Goal: Task Accomplishment & Management: Manage account settings

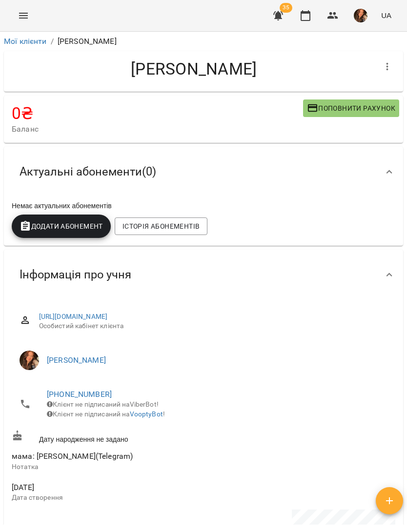
click at [24, 16] on icon "Menu" at bounding box center [23, 16] width 9 height 6
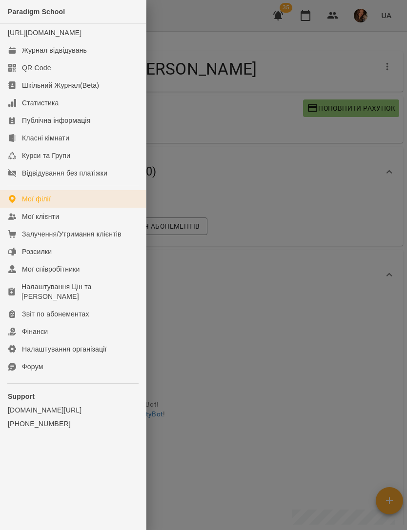
click at [79, 218] on link "Мої клієнти" at bounding box center [73, 217] width 146 height 18
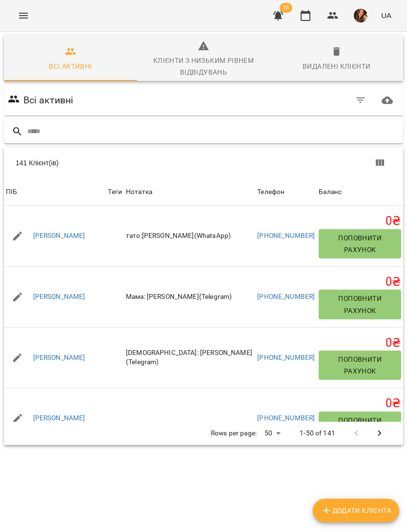
click at [263, 133] on input "text" at bounding box center [213, 131] width 372 height 16
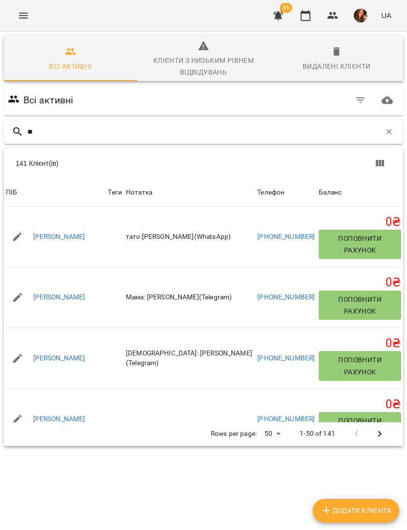
type input "***"
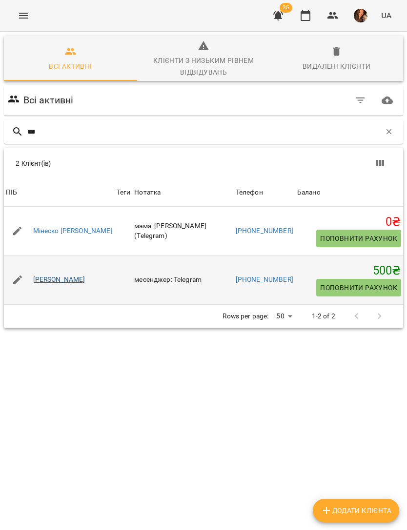
click at [68, 280] on link "[PERSON_NAME]" at bounding box center [59, 280] width 52 height 10
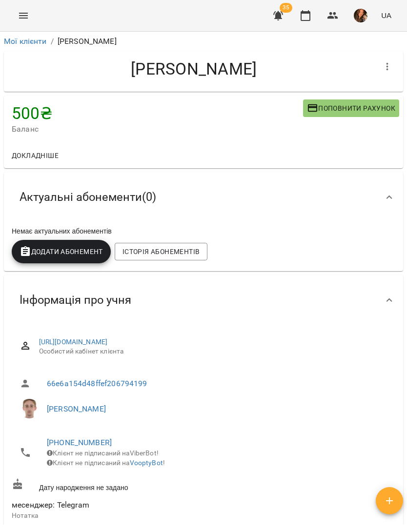
click at [86, 252] on span "Додати Абонемент" at bounding box center [61, 252] width 83 height 12
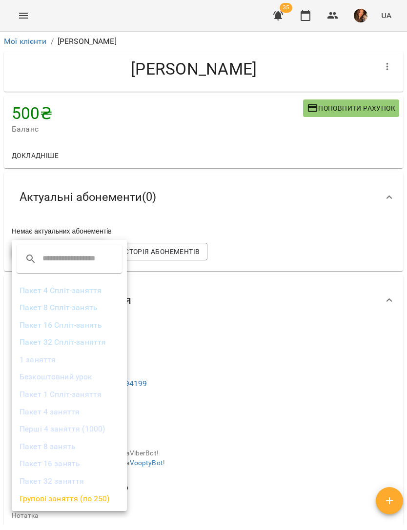
click at [49, 357] on li "1 заняття" at bounding box center [69, 360] width 115 height 18
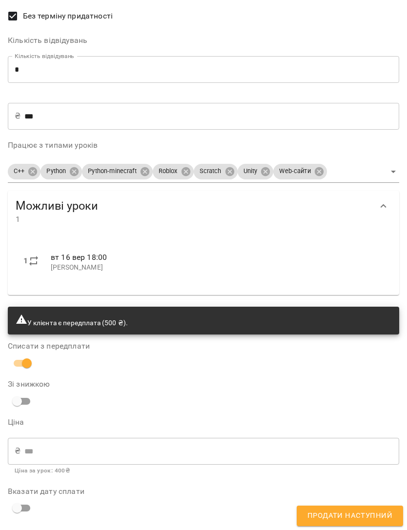
scroll to position [86, 0]
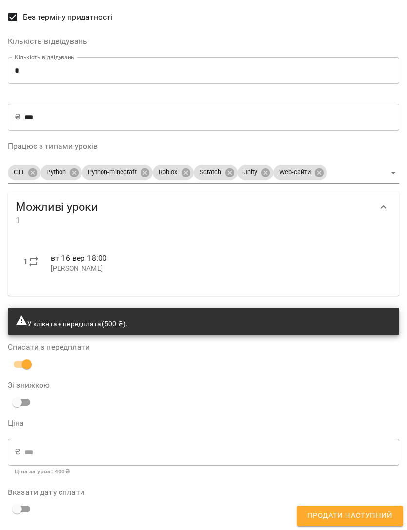
click at [169, 112] on input "***" at bounding box center [211, 116] width 375 height 27
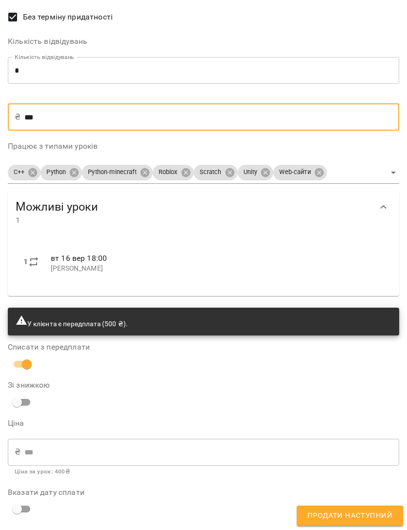
click at [161, 120] on input "***" at bounding box center [211, 116] width 375 height 27
type input "**"
type input "*"
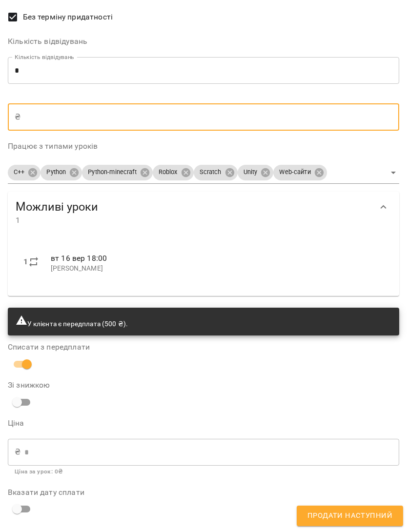
type input "*"
type input "**"
type input "***"
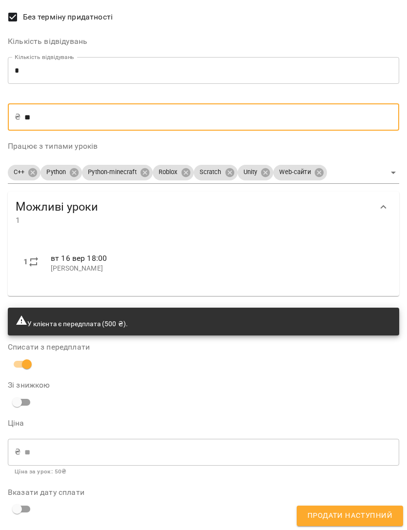
type input "***"
click at [369, 517] on span "Продати наступний" at bounding box center [349, 516] width 85 height 13
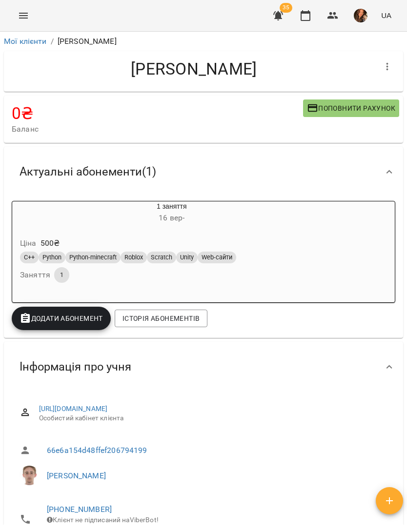
click at [23, 13] on icon "Menu" at bounding box center [23, 16] width 9 height 6
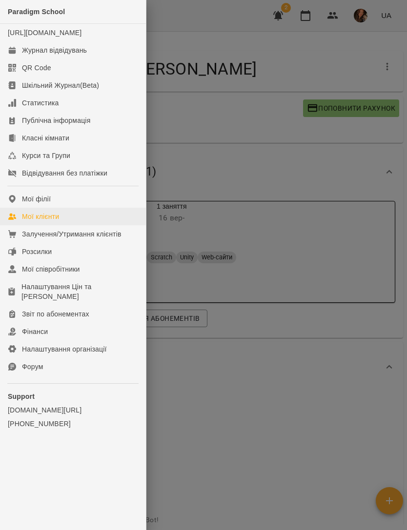
click at [25, 221] on div "Мої клієнти" at bounding box center [40, 217] width 37 height 10
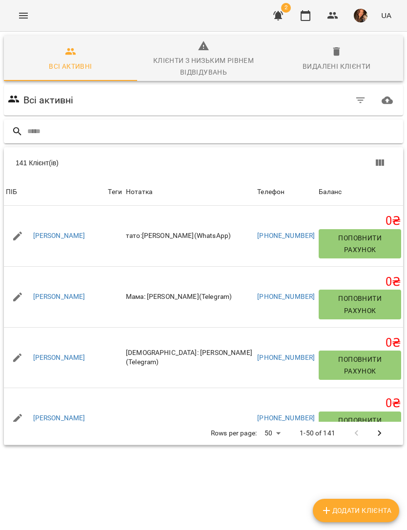
click at [293, 134] on input "text" at bounding box center [213, 131] width 372 height 16
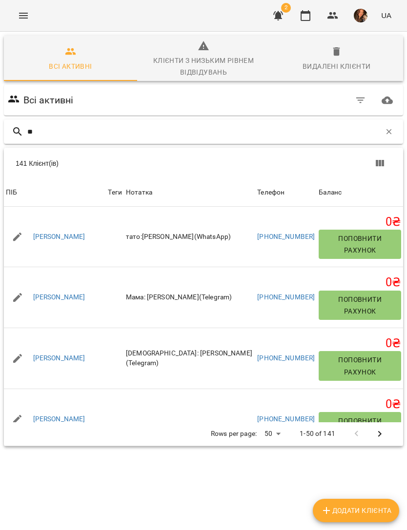
type input "***"
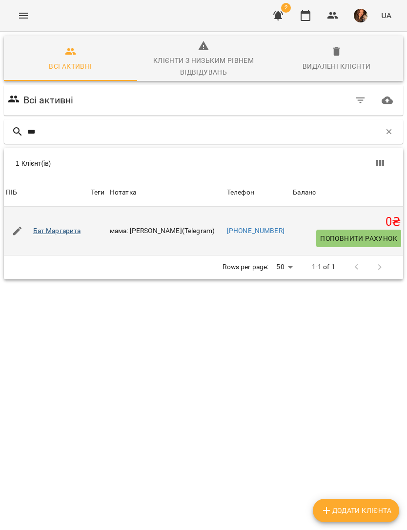
click at [65, 232] on link "Бат Маргарита" at bounding box center [57, 231] width 48 height 10
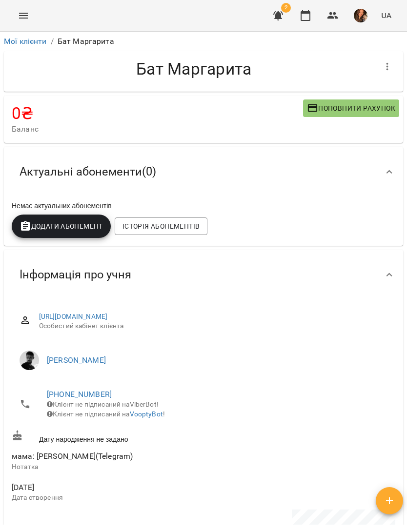
click at [26, 13] on icon "Menu" at bounding box center [24, 16] width 12 height 12
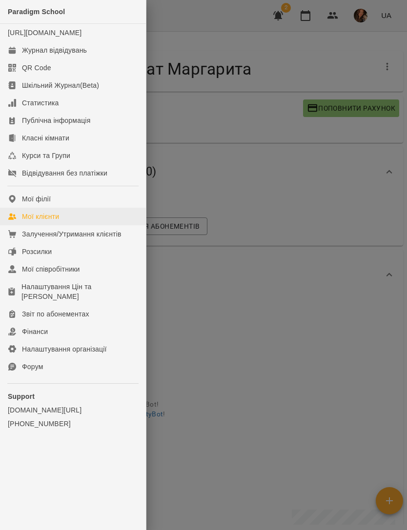
click at [101, 225] on link "Мої клієнти" at bounding box center [73, 217] width 146 height 18
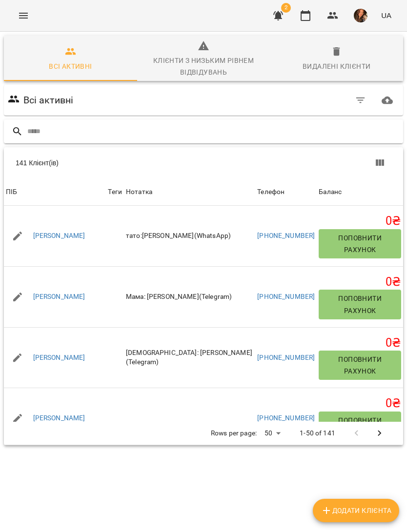
click at [272, 133] on input "text" at bounding box center [213, 131] width 372 height 16
click at [30, 17] on button "Menu" at bounding box center [23, 15] width 23 height 23
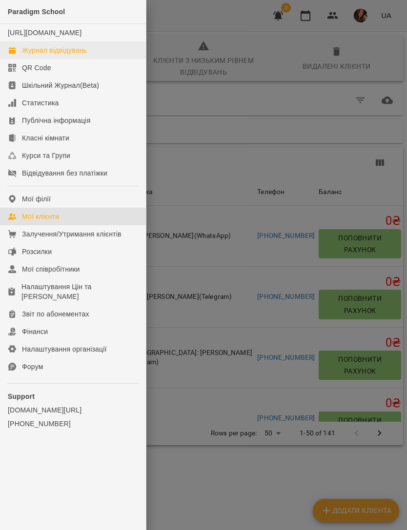
click at [99, 56] on link "Журнал відвідувань" at bounding box center [73, 50] width 146 height 18
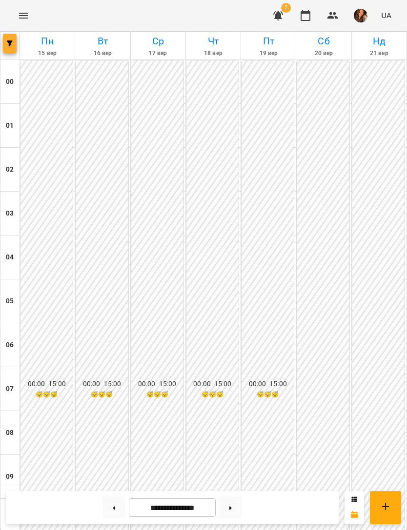
click at [6, 38] on button "button" at bounding box center [10, 44] width 14 height 20
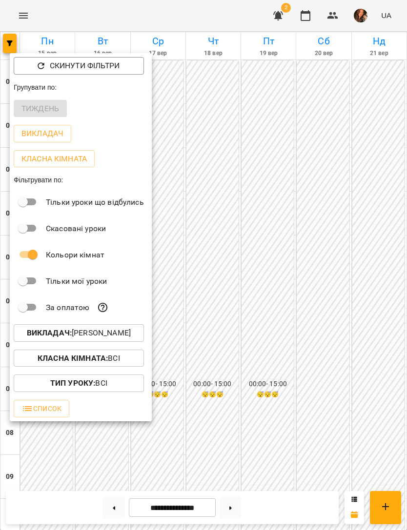
click at [131, 334] on p "Викладач : [PERSON_NAME]" at bounding box center [79, 333] width 104 height 12
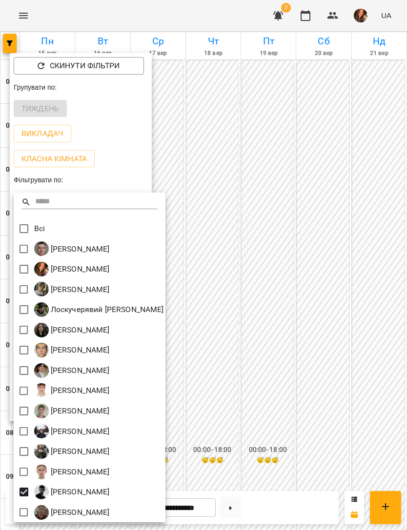
click at [330, 308] on div at bounding box center [203, 265] width 407 height 530
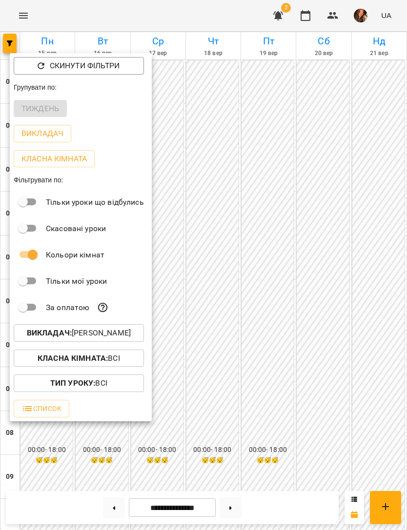
click at [348, 338] on div at bounding box center [203, 265] width 407 height 530
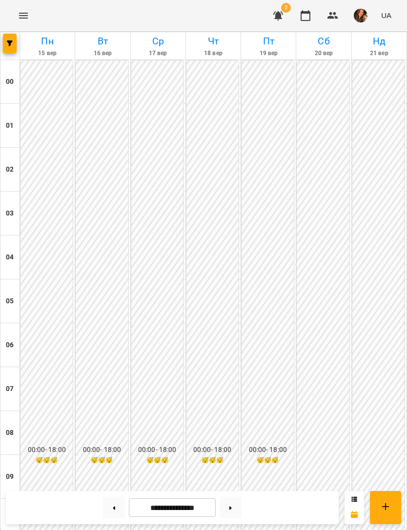
scroll to position [627, 0]
click at [25, 17] on icon "Menu" at bounding box center [24, 16] width 12 height 12
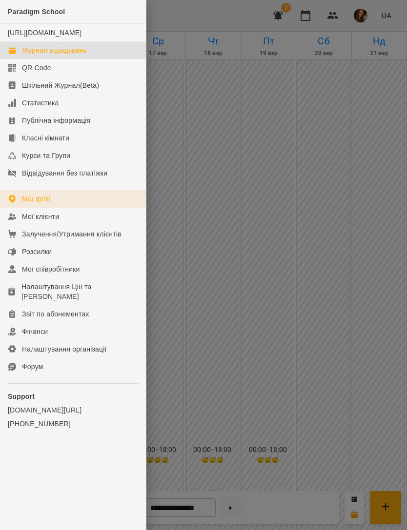
click at [96, 208] on link "Мої філії" at bounding box center [73, 199] width 146 height 18
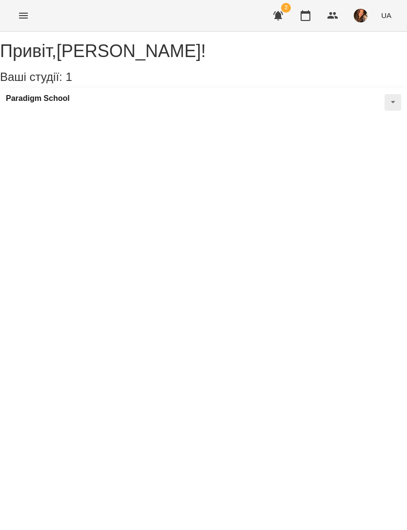
click at [31, 18] on button "Menu" at bounding box center [23, 15] width 23 height 23
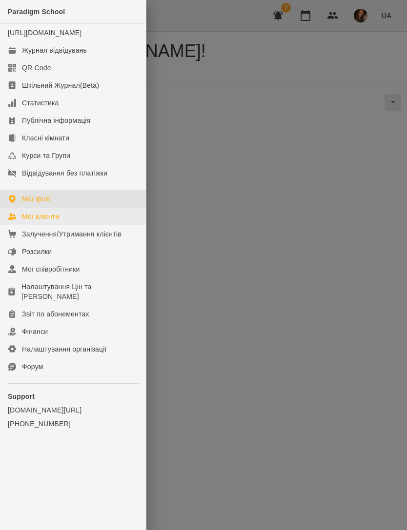
click at [84, 224] on link "Мої клієнти" at bounding box center [73, 217] width 146 height 18
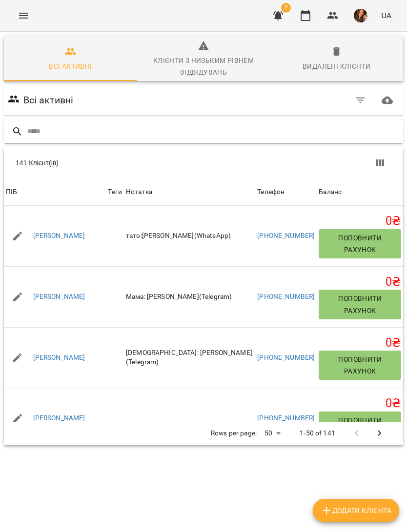
click at [162, 134] on input "text" at bounding box center [213, 131] width 372 height 16
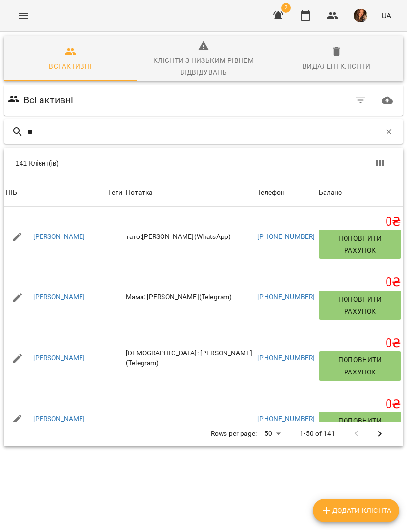
type input "***"
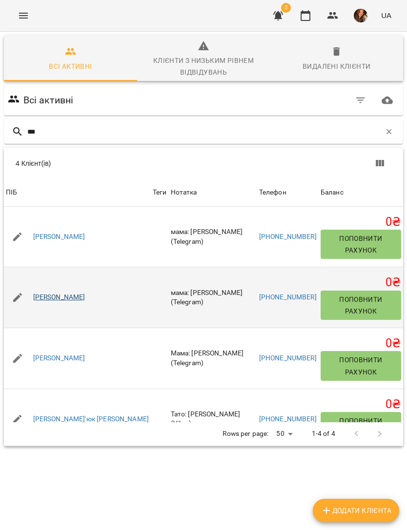
click at [78, 293] on link "[PERSON_NAME]" at bounding box center [59, 298] width 52 height 10
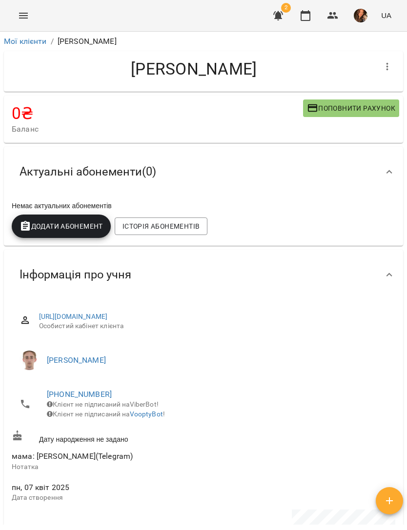
click at [389, 66] on icon "button" at bounding box center [387, 67] width 12 height 12
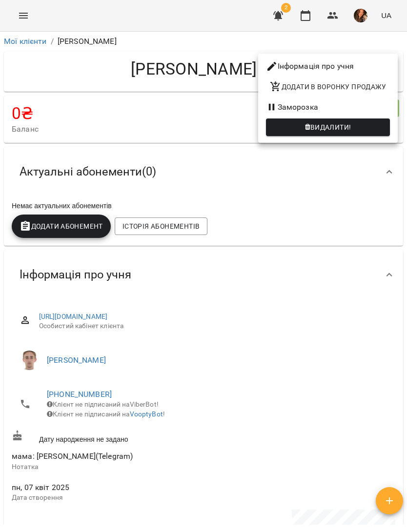
click at [370, 67] on li "Інформація про учня" at bounding box center [327, 67] width 139 height 18
select select "**"
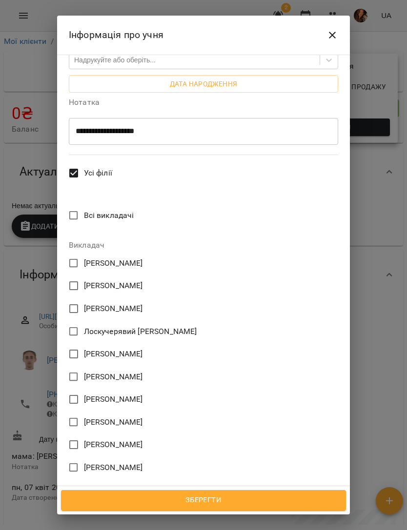
scroll to position [416, 0]
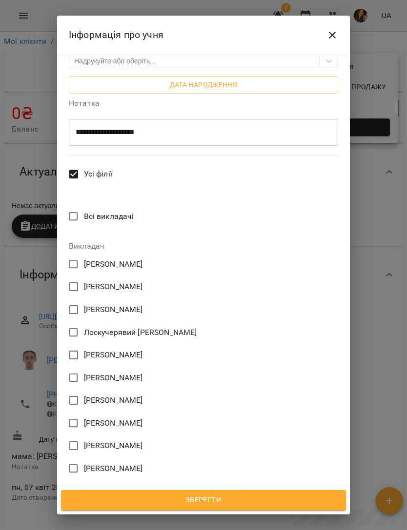
click at [236, 496] on span "Зберегти" at bounding box center [203, 500] width 263 height 13
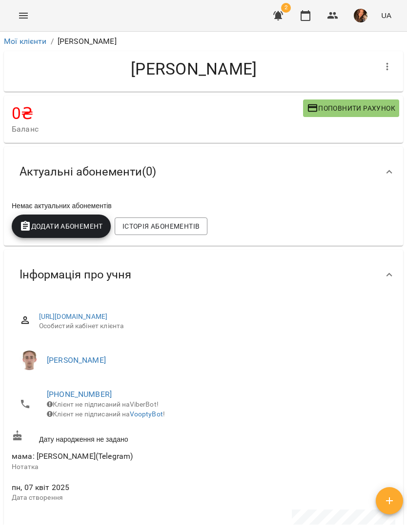
click at [24, 17] on icon "Menu" at bounding box center [24, 16] width 12 height 12
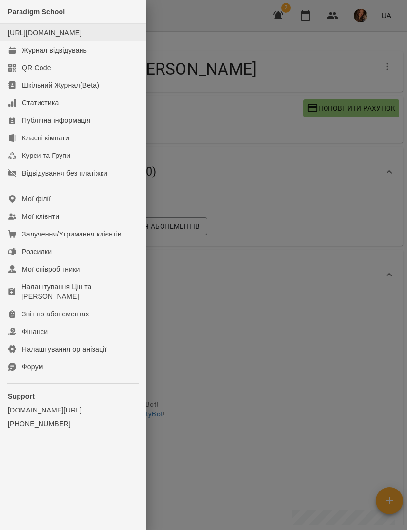
click at [97, 53] on link "Журнал відвідувань" at bounding box center [73, 50] width 146 height 18
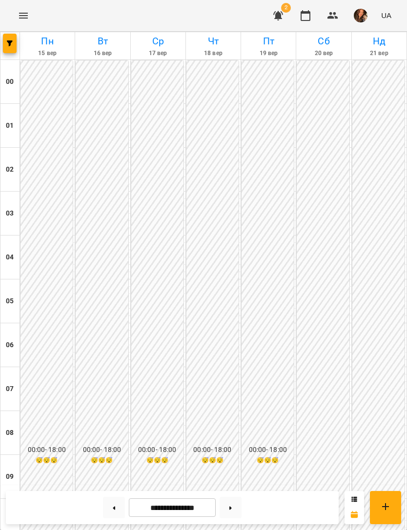
scroll to position [455, 0]
click at [16, 41] on span "button" at bounding box center [10, 43] width 14 height 6
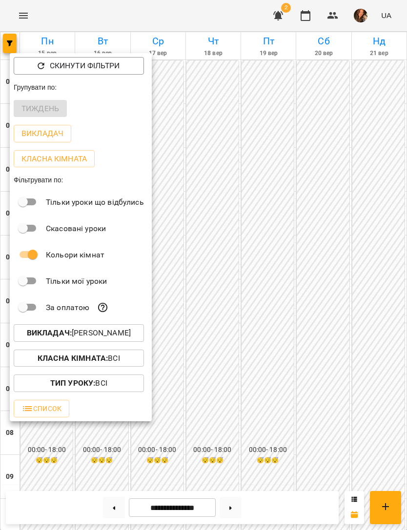
click at [110, 335] on p "Викладач : [PERSON_NAME]" at bounding box center [79, 333] width 104 height 12
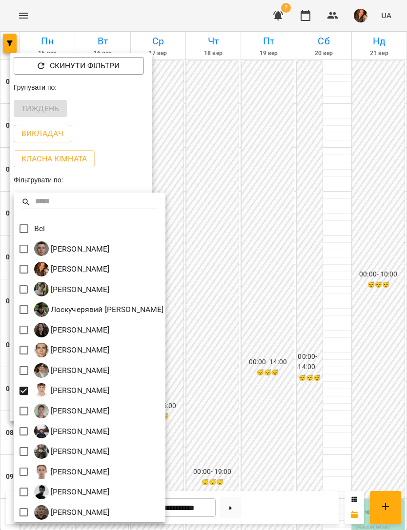
click at [359, 336] on div at bounding box center [203, 265] width 407 height 530
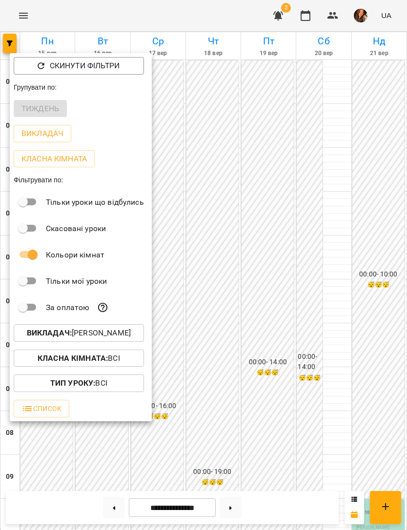
click at [372, 381] on div at bounding box center [203, 265] width 407 height 530
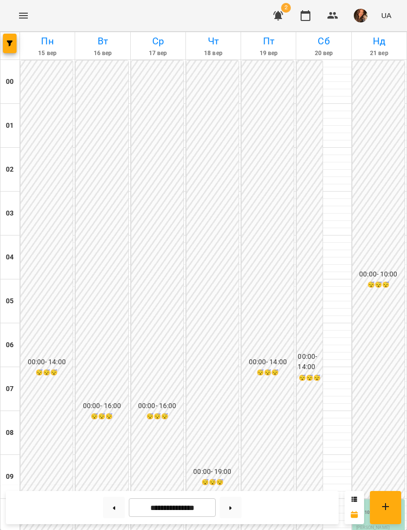
scroll to position [627, 0]
click at [7, 47] on button "button" at bounding box center [10, 44] width 14 height 20
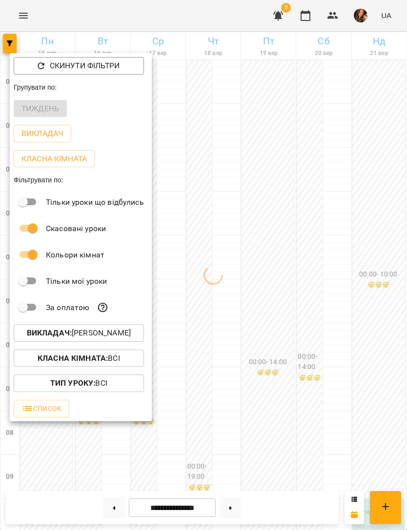
click at [285, 218] on div at bounding box center [203, 265] width 407 height 530
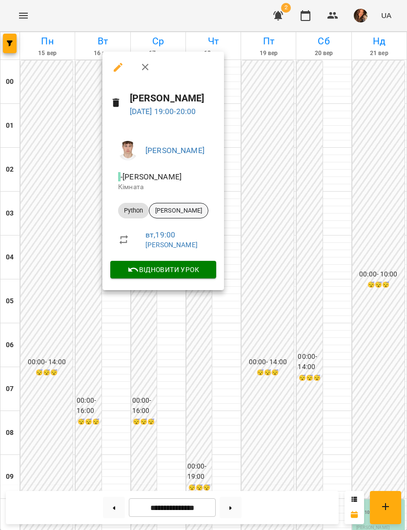
click at [204, 208] on span "[PERSON_NAME]" at bounding box center [178, 210] width 59 height 9
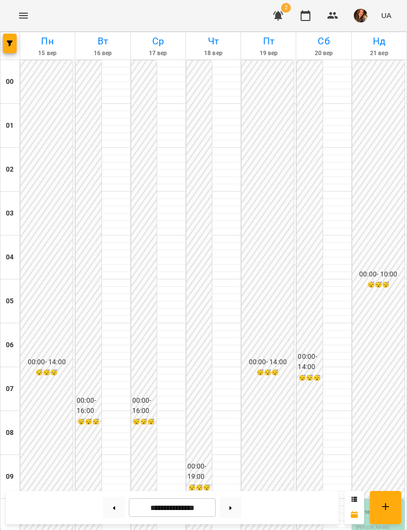
scroll to position [554, 0]
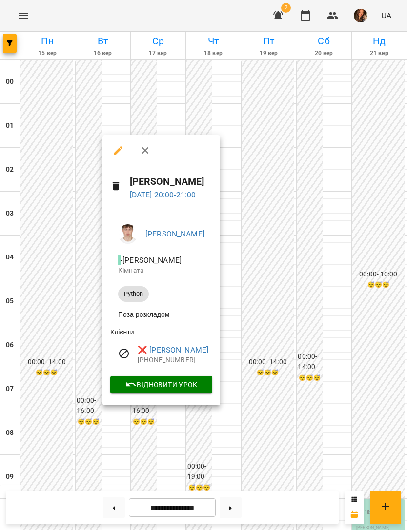
click at [116, 152] on icon "button" at bounding box center [118, 150] width 9 height 9
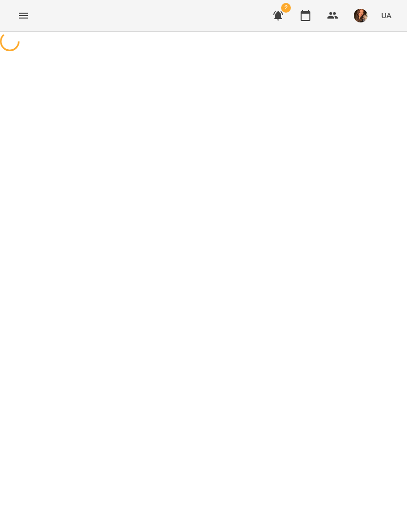
select select "******"
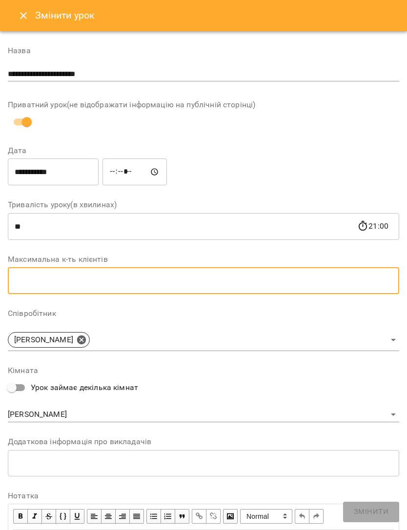
click at [21, 13] on icon "Close" at bounding box center [23, 15] width 7 height 7
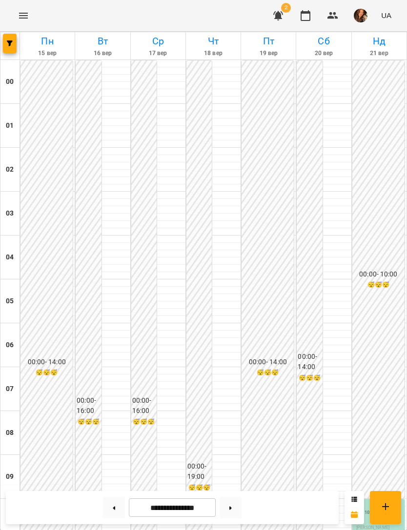
click at [403, 275] on h6 "00:00 - 10:00" at bounding box center [378, 274] width 50 height 11
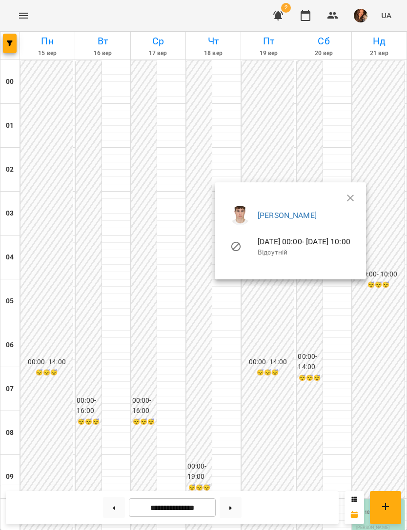
click at [350, 400] on div at bounding box center [203, 265] width 407 height 530
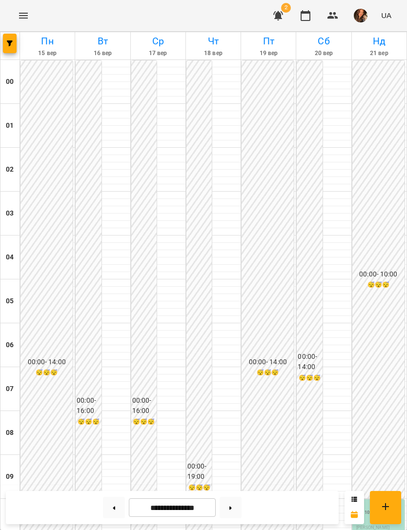
scroll to position [627, 0]
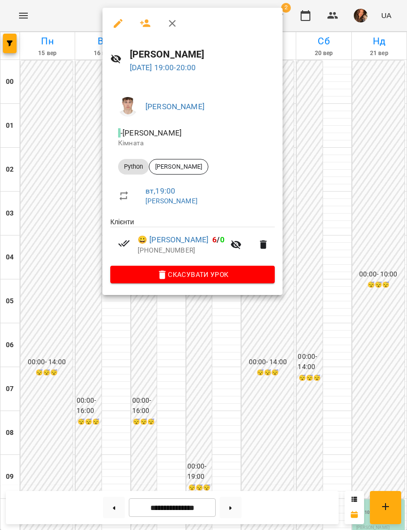
click at [177, 381] on div at bounding box center [203, 265] width 407 height 530
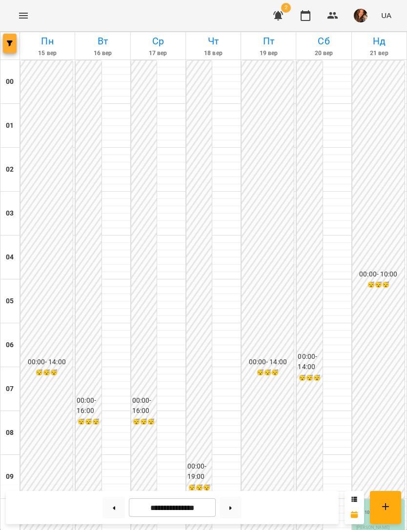
click at [10, 47] on button "button" at bounding box center [10, 44] width 14 height 20
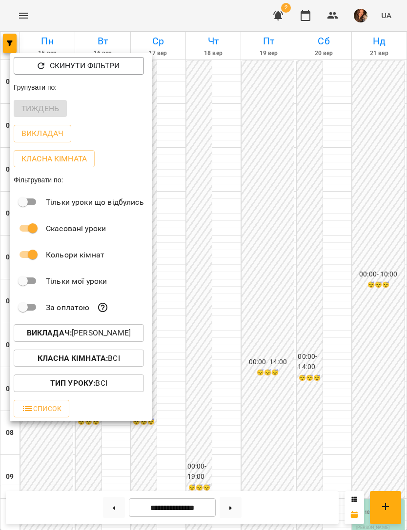
click at [142, 342] on button "Викладач : Перепечай Олег Ігорович" at bounding box center [79, 333] width 130 height 18
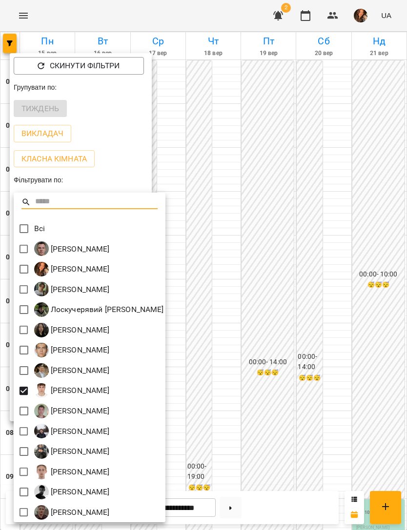
click at [267, 262] on div at bounding box center [203, 265] width 407 height 530
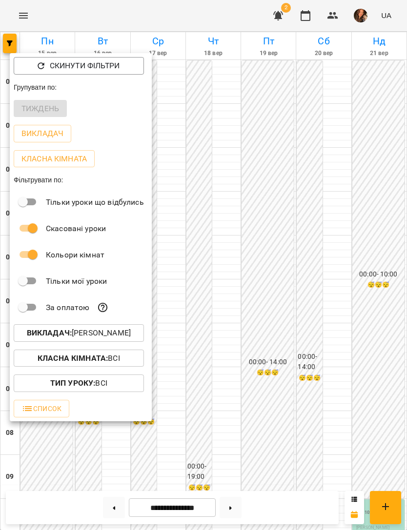
click at [15, 42] on div at bounding box center [203, 265] width 407 height 530
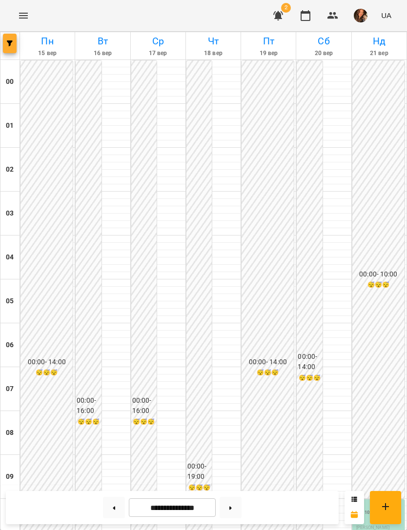
click at [7, 40] on button "button" at bounding box center [10, 44] width 14 height 20
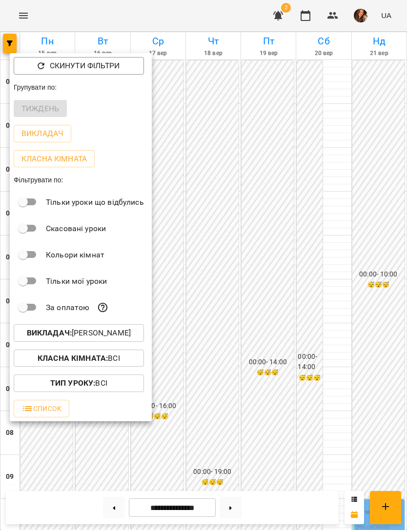
click at [287, 287] on div at bounding box center [203, 265] width 407 height 530
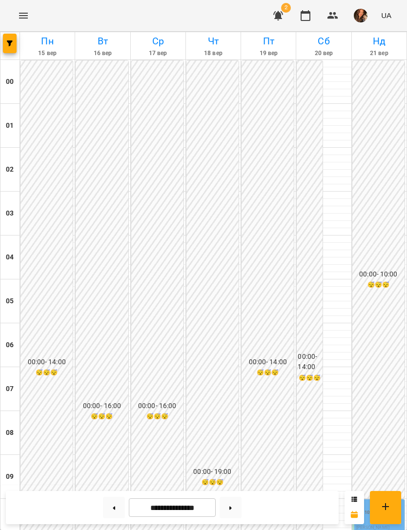
scroll to position [611, 0]
